Goal: Task Accomplishment & Management: Manage account settings

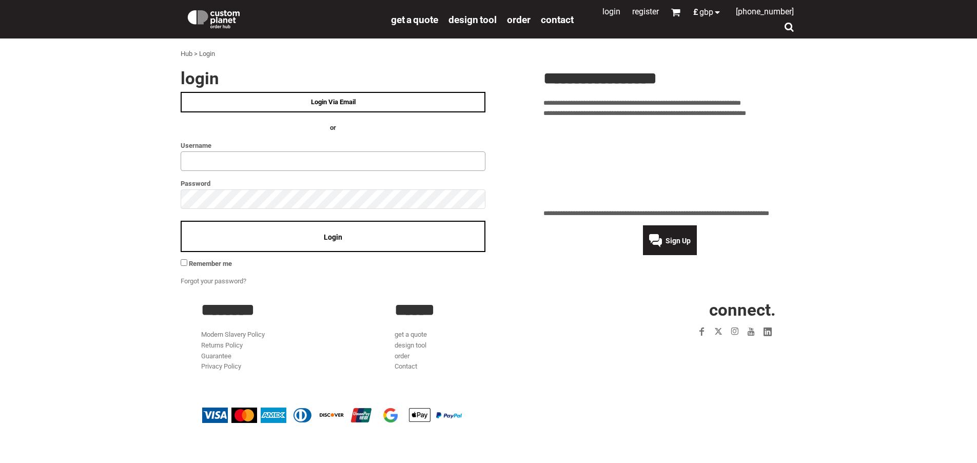
type input "**********"
click at [132, 191] on div "**********" at bounding box center [488, 178] width 964 height 217
click input "**" at bounding box center [0, 0] width 0 height 0
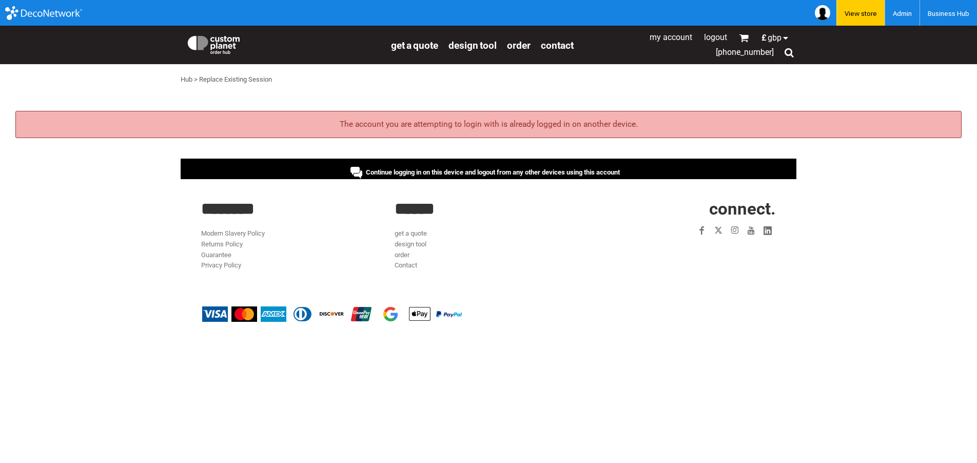
click at [419, 168] on span "Continue logging in on this device and logout from any other devices using this…" at bounding box center [493, 172] width 254 height 8
